Goal: Task Accomplishment & Management: Manage account settings

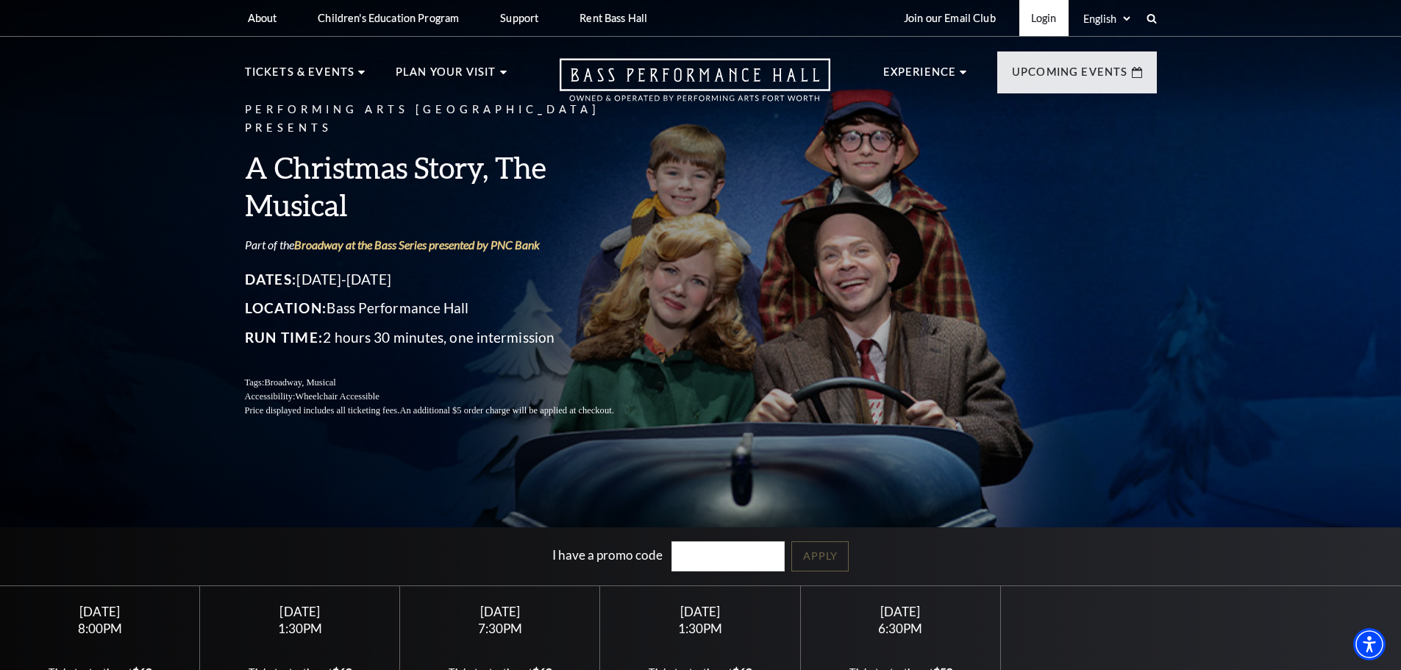
click at [1044, 19] on link "Login" at bounding box center [1044, 18] width 49 height 36
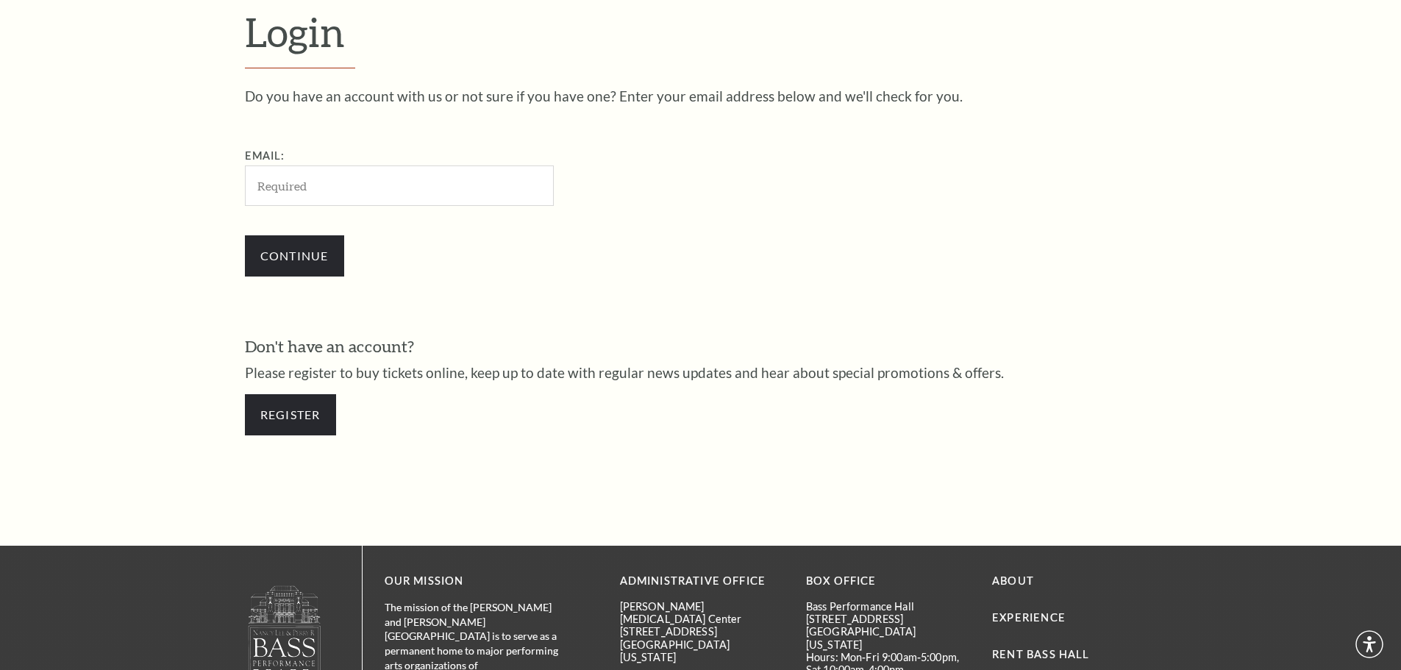
scroll to position [492, 0]
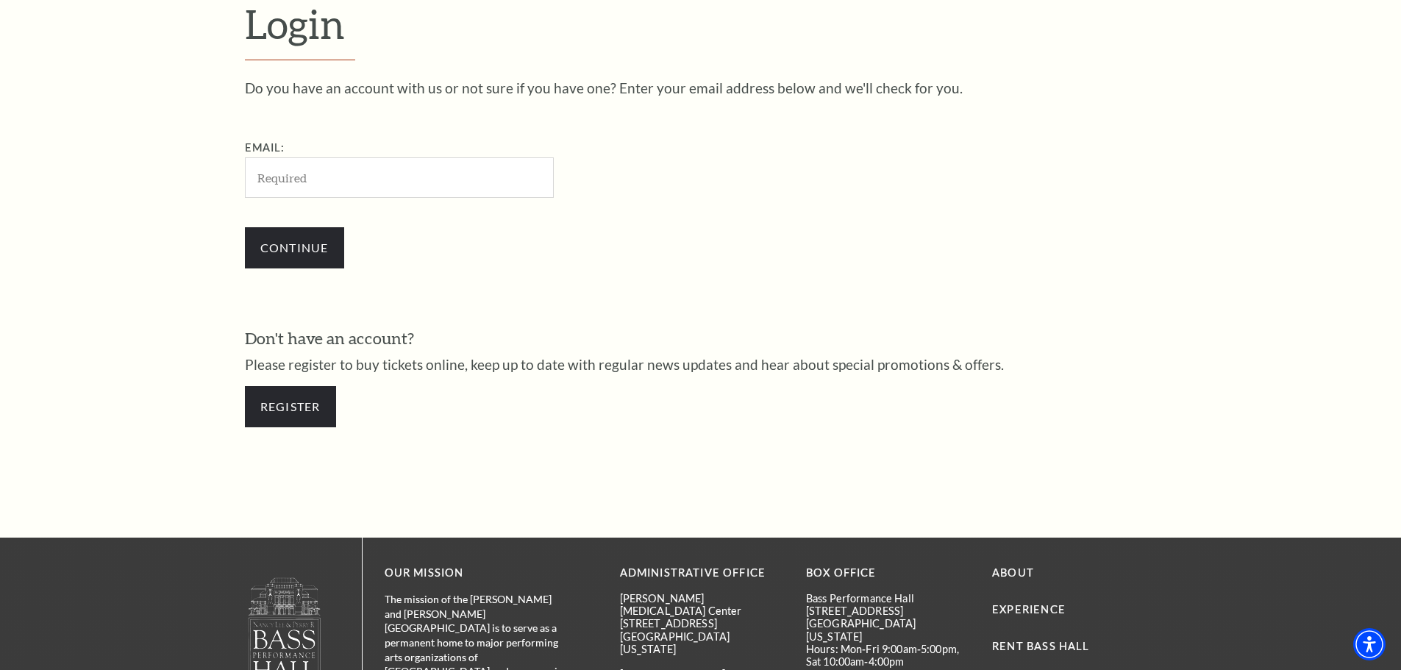
click at [383, 179] on input "Email:" at bounding box center [399, 177] width 309 height 40
type input "[EMAIL_ADDRESS][DOMAIN_NAME]"
click at [310, 244] on input "Continue" at bounding box center [294, 247] width 99 height 41
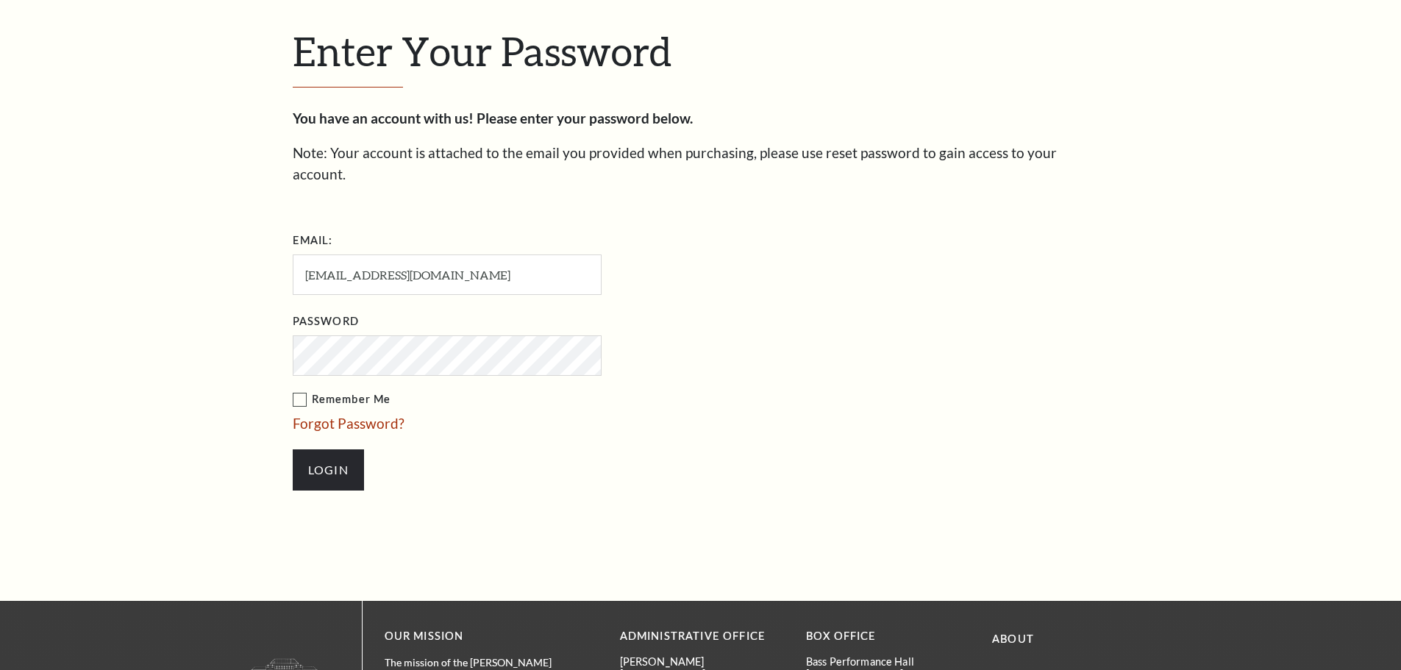
scroll to position [506, 0]
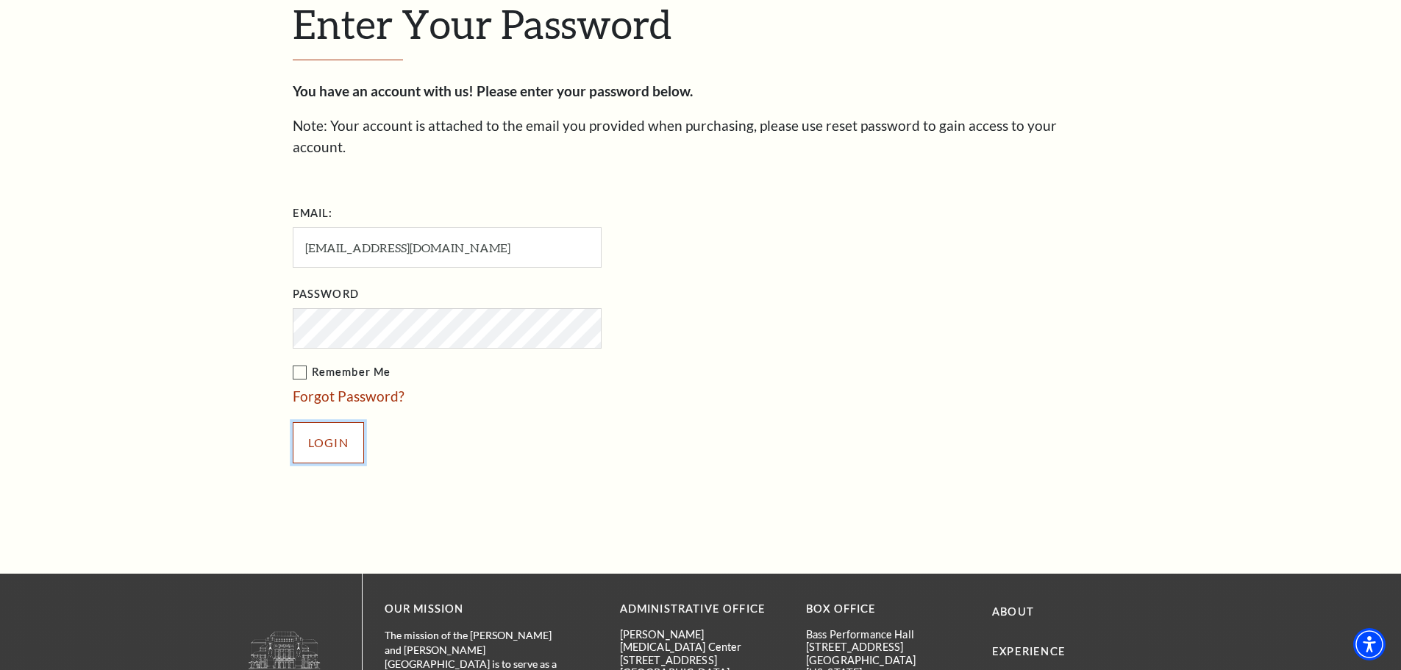
click at [334, 422] on input "Login" at bounding box center [328, 442] width 71 height 41
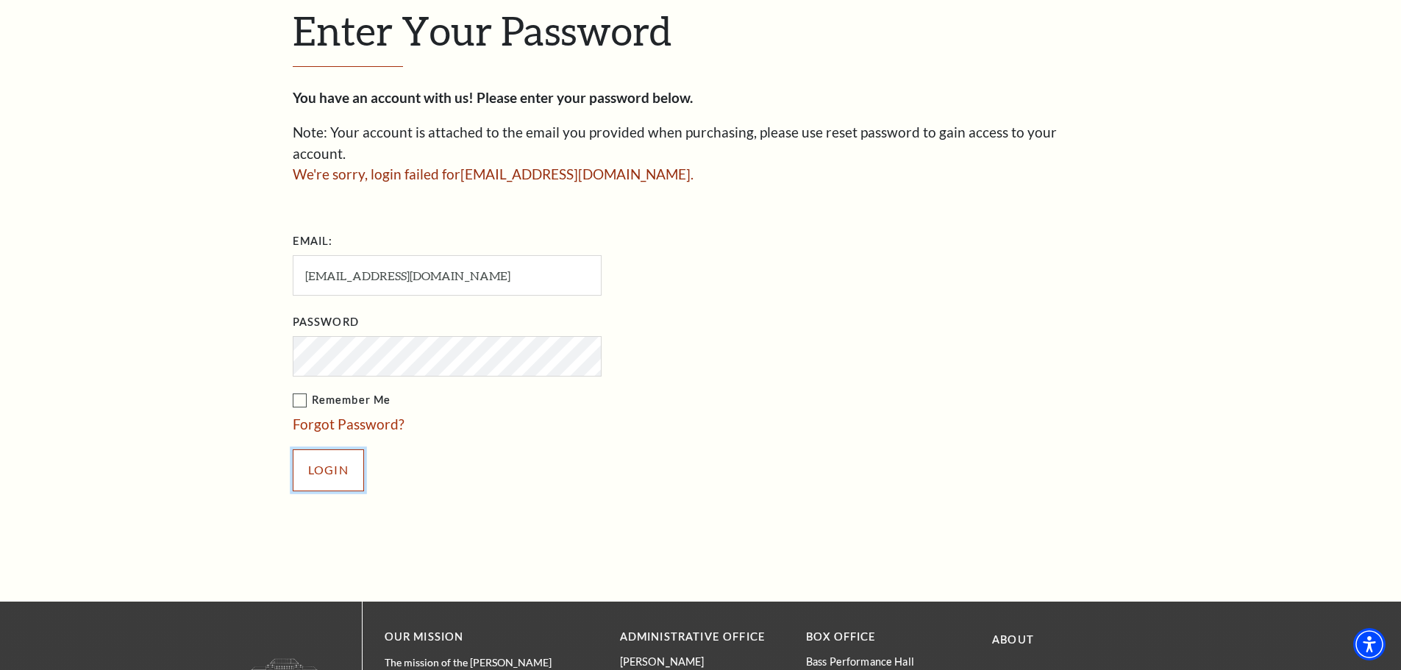
click at [330, 449] on input "Login" at bounding box center [328, 469] width 71 height 41
click at [363, 416] on link "Forgot Password?" at bounding box center [349, 424] width 112 height 17
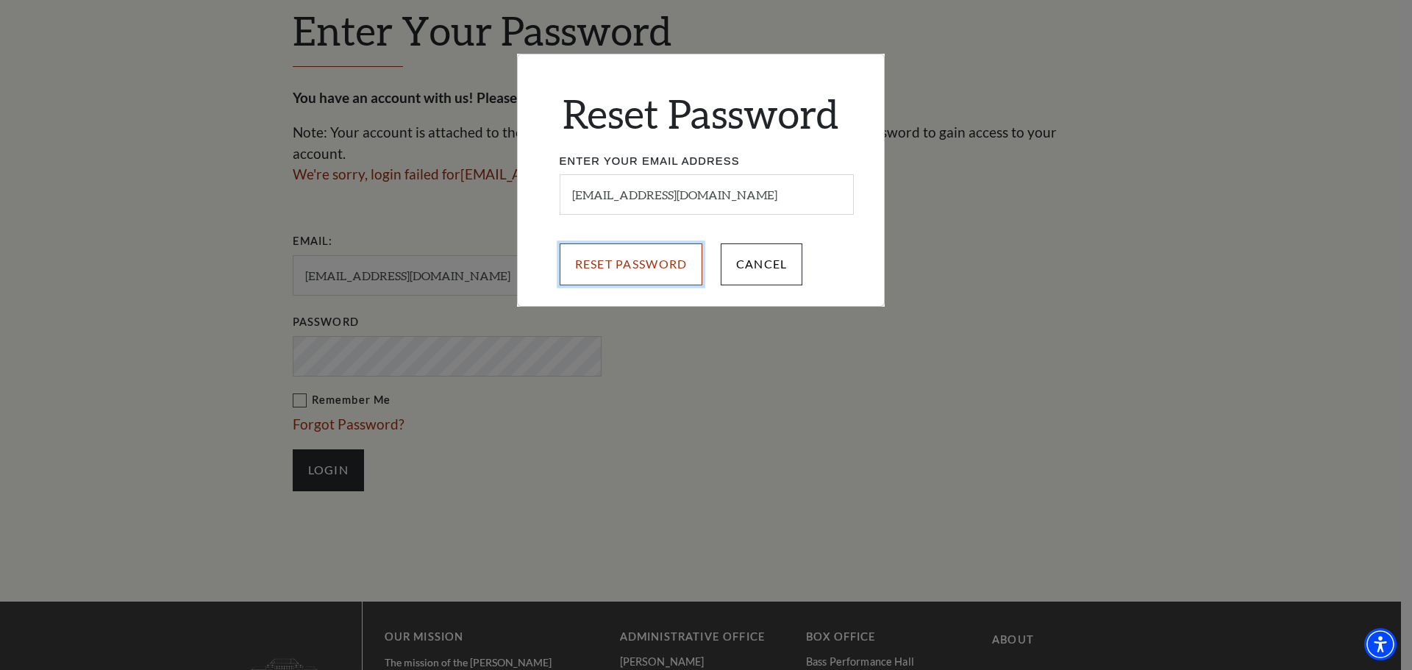
click at [651, 265] on input "Reset Password" at bounding box center [631, 263] width 143 height 41
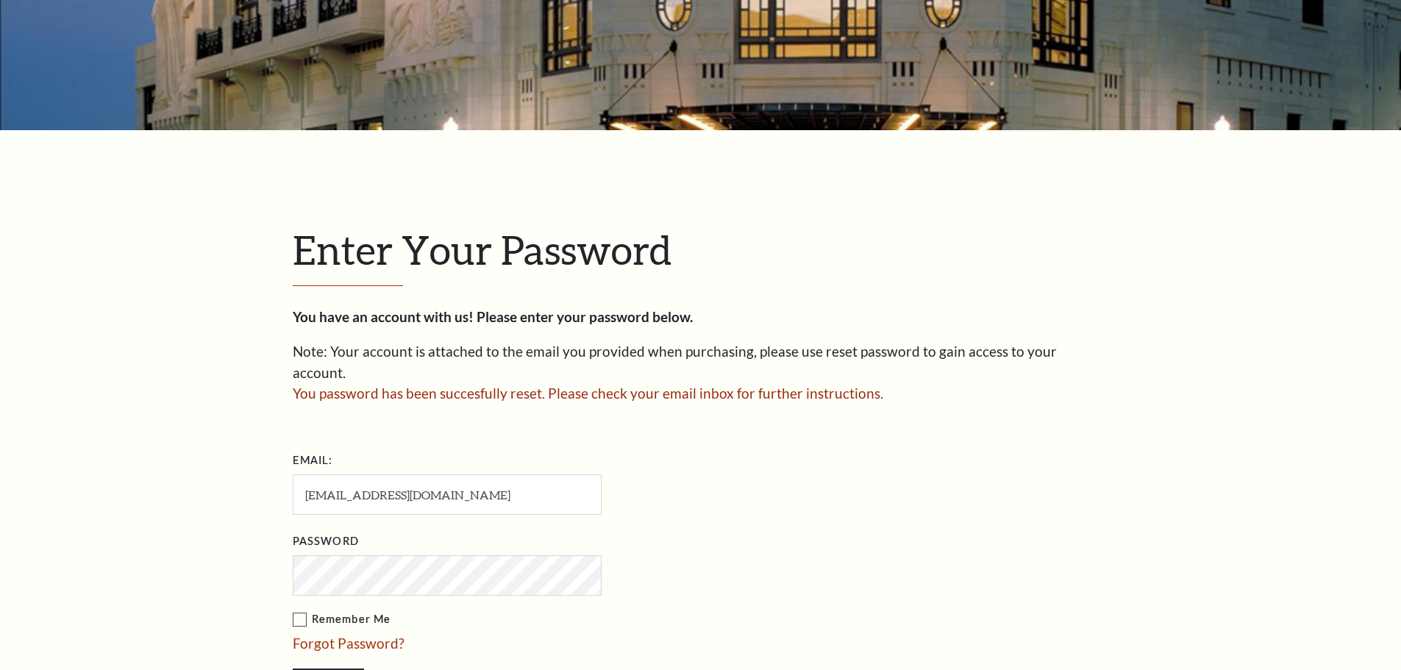
scroll to position [280, 0]
